Goal: Information Seeking & Learning: Learn about a topic

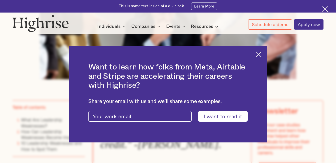
scroll to position [241, 0]
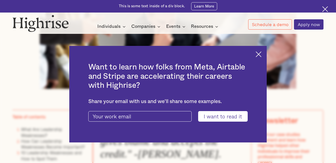
click at [260, 54] on img at bounding box center [259, 54] width 6 height 6
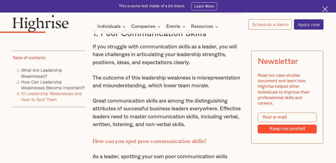
scroll to position [1083, 0]
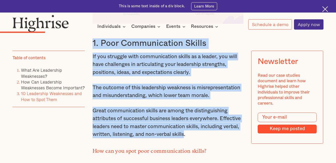
drag, startPoint x: 228, startPoint y: 141, endPoint x: 89, endPoint y: 46, distance: 168.3
copy div "1. Poor Communication Skills If you struggle with communication skills as a lea…"
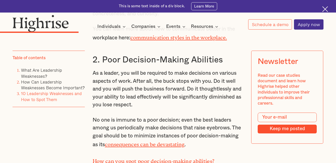
scroll to position [1593, 0]
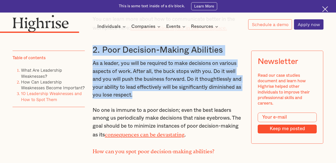
drag, startPoint x: 167, startPoint y: 93, endPoint x: 91, endPoint y: 46, distance: 88.9
copy div "2. Poor Decision-Making Abilities As a leader, you will be required to make dec…"
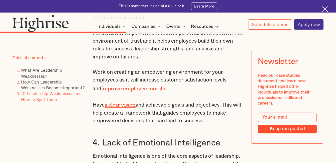
scroll to position [2436, 0]
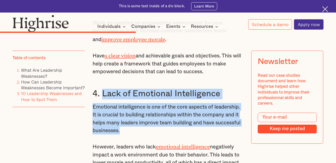
drag, startPoint x: 101, startPoint y: 76, endPoint x: 150, endPoint y: 115, distance: 62.4
copy div "Lack of Emotional Intelligence Emotional intelligence is one of the core aspect…"
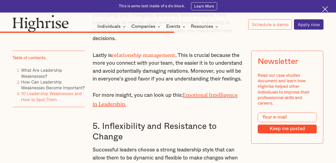
scroll to position [3023, 0]
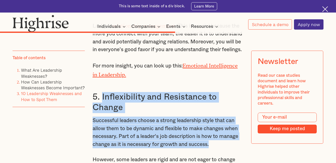
drag, startPoint x: 101, startPoint y: 77, endPoint x: 226, endPoint y: 122, distance: 132.6
copy div "Inflexibility and Resistance to Change Successful leaders choose a strong leade…"
